Goal: Transaction & Acquisition: Obtain resource

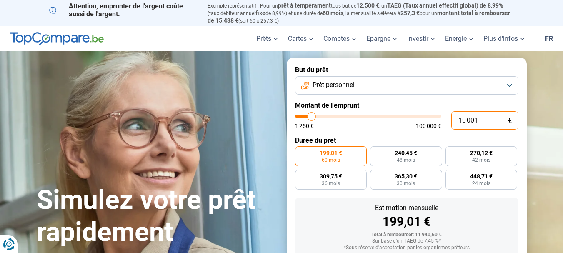
click at [486, 118] on input "10 001" at bounding box center [484, 120] width 67 height 18
type input "0"
type input "1250"
type input "5"
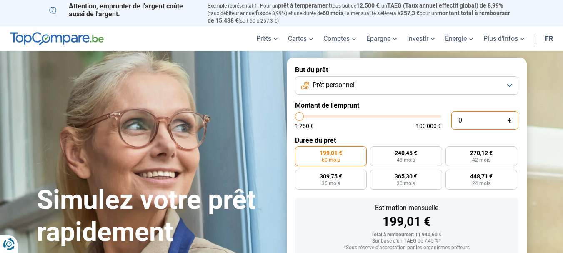
type input "1250"
type input "50"
type input "1250"
type input "500"
type input "1250"
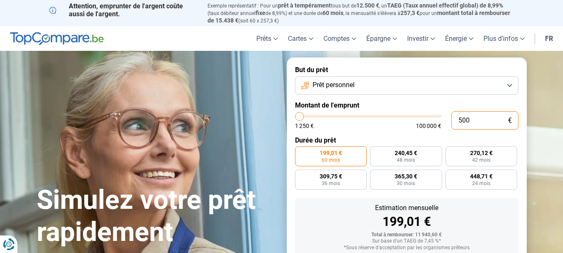
type input "5 000"
type input "5000"
radio input "true"
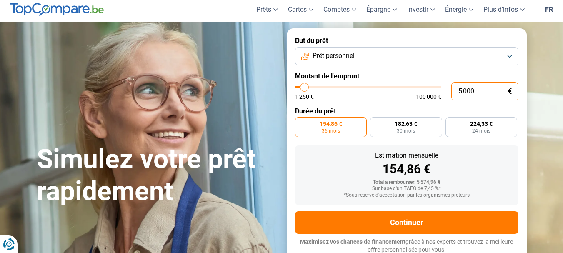
scroll to position [30, 0]
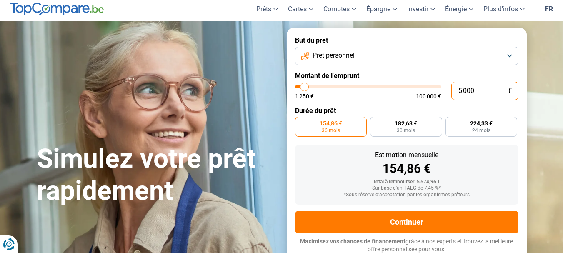
type input "5 000"
click at [392, 59] on button "Prêt personnel" at bounding box center [406, 56] width 223 height 18
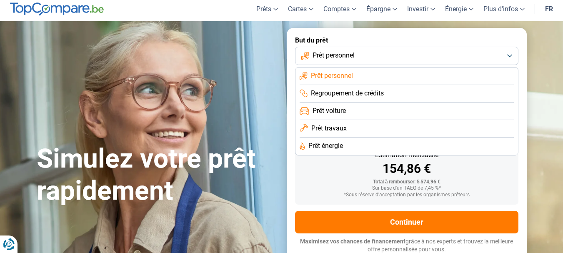
click at [346, 74] on span "Prêt personnel" at bounding box center [332, 75] width 42 height 9
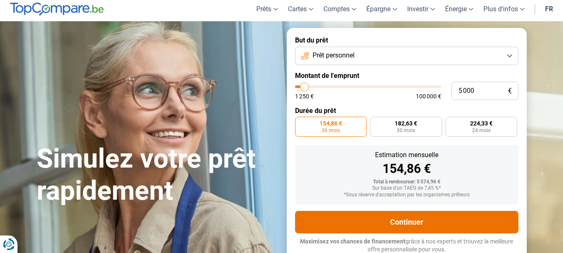
click at [433, 217] on button "Continuer" at bounding box center [406, 222] width 223 height 23
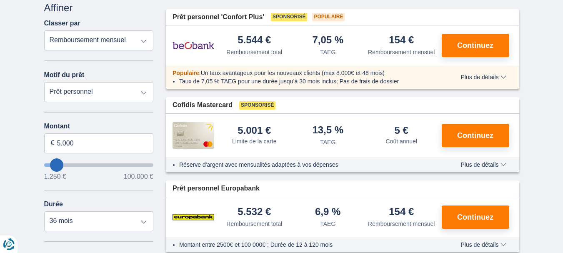
scroll to position [87, 0]
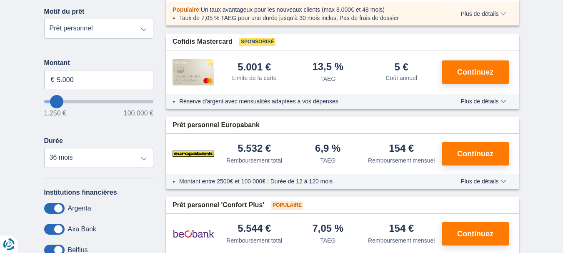
scroll to position [170, 0]
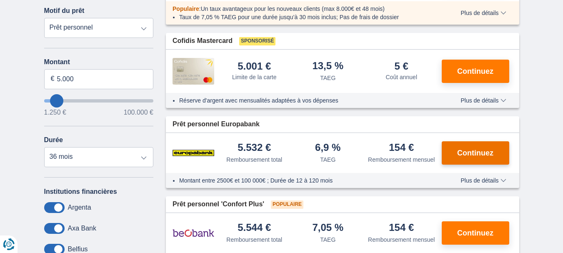
click at [470, 155] on span "Continuez" at bounding box center [475, 153] width 36 height 8
